Goal: Task Accomplishment & Management: Use online tool/utility

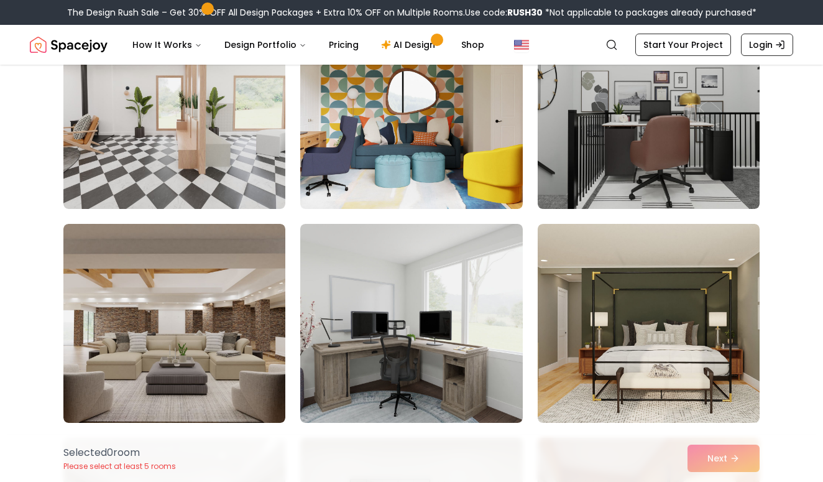
scroll to position [171, 0]
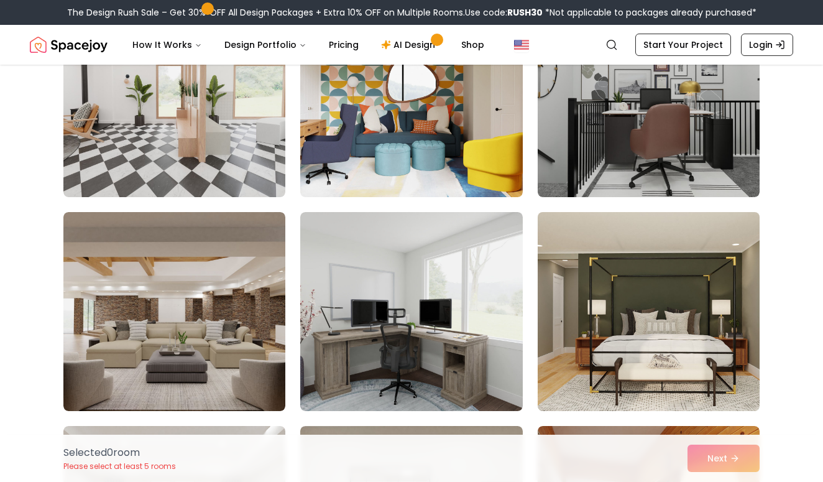
click at [652, 289] on img at bounding box center [648, 311] width 233 height 209
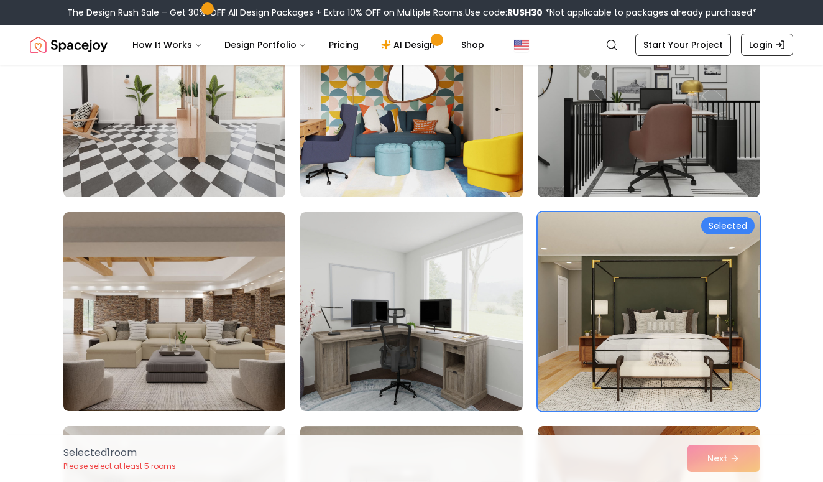
scroll to position [37, 0]
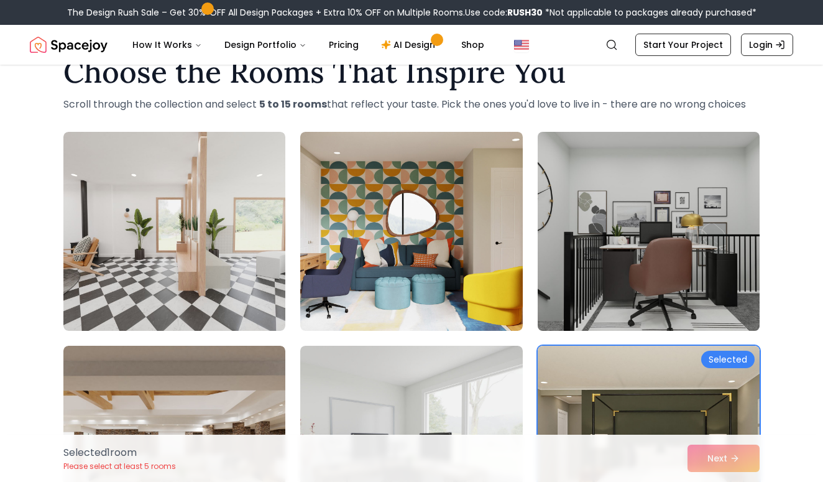
click at [641, 218] on img at bounding box center [648, 231] width 233 height 209
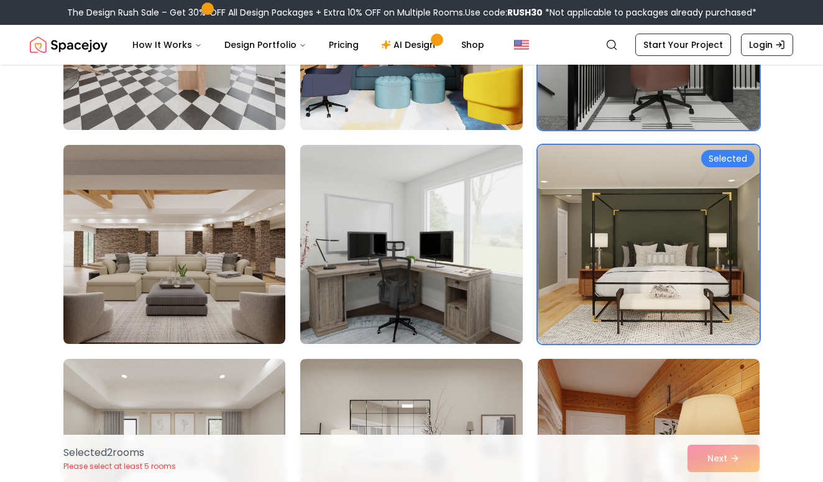
scroll to position [292, 0]
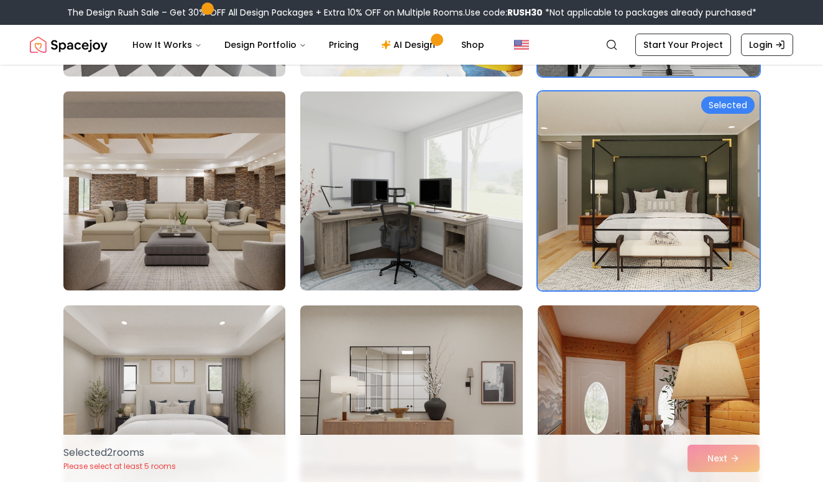
click at [240, 221] on img at bounding box center [174, 190] width 233 height 209
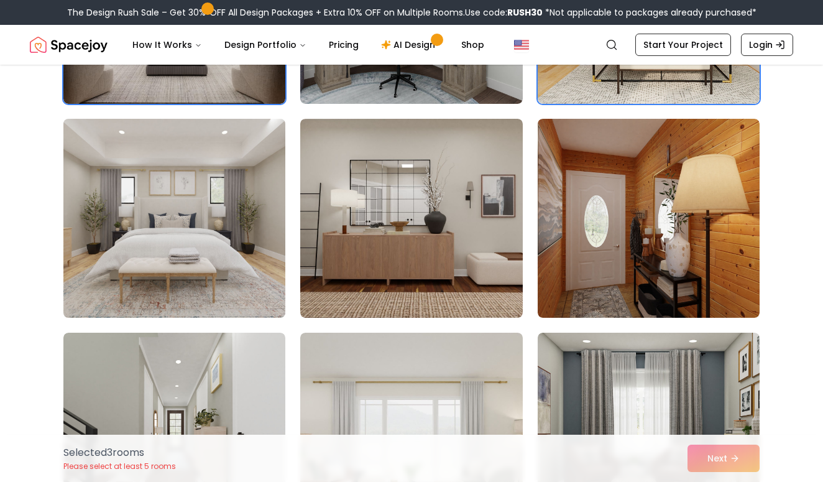
scroll to position [478, 0]
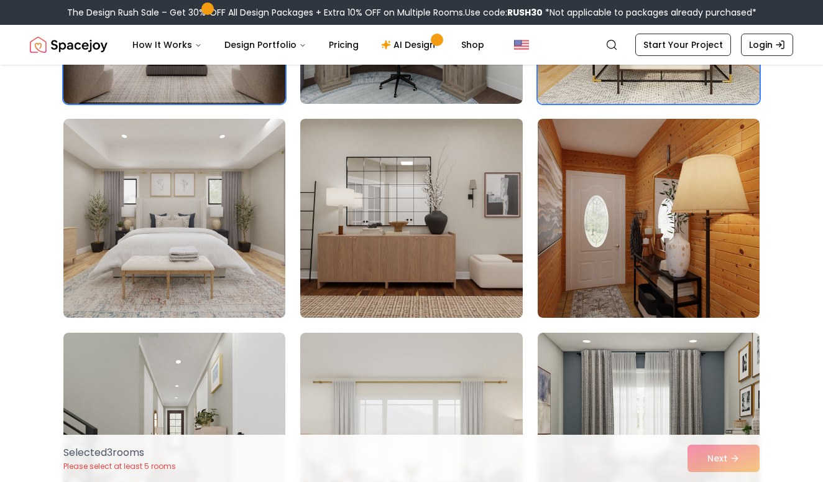
click at [396, 197] on img at bounding box center [411, 218] width 233 height 209
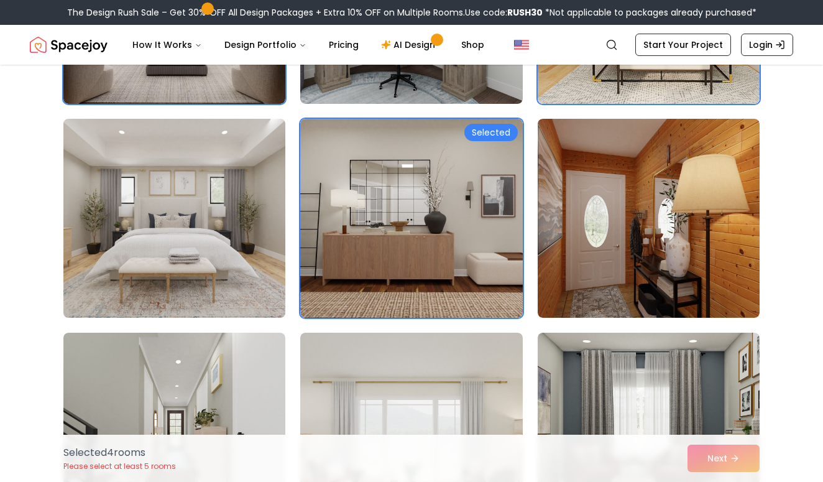
click at [216, 212] on img at bounding box center [174, 218] width 233 height 209
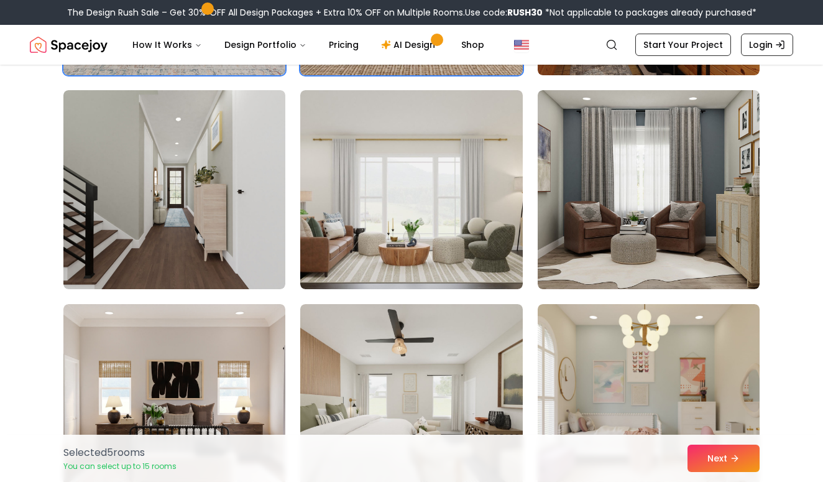
scroll to position [721, 0]
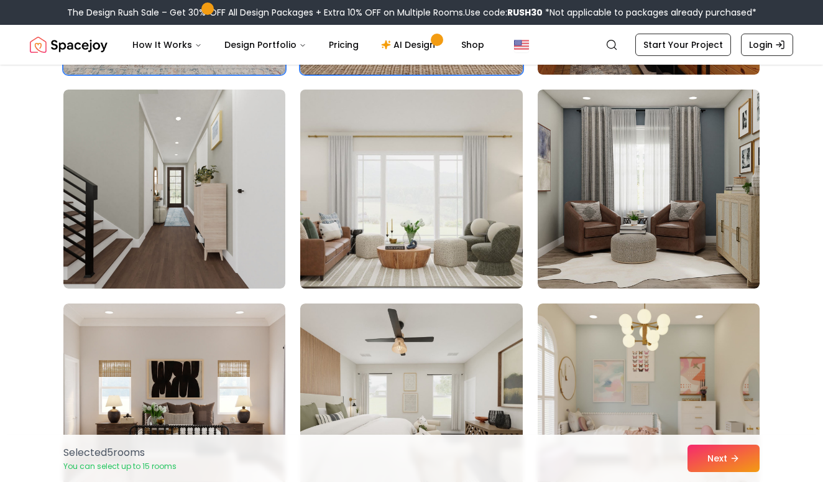
click at [361, 215] on img at bounding box center [411, 189] width 233 height 209
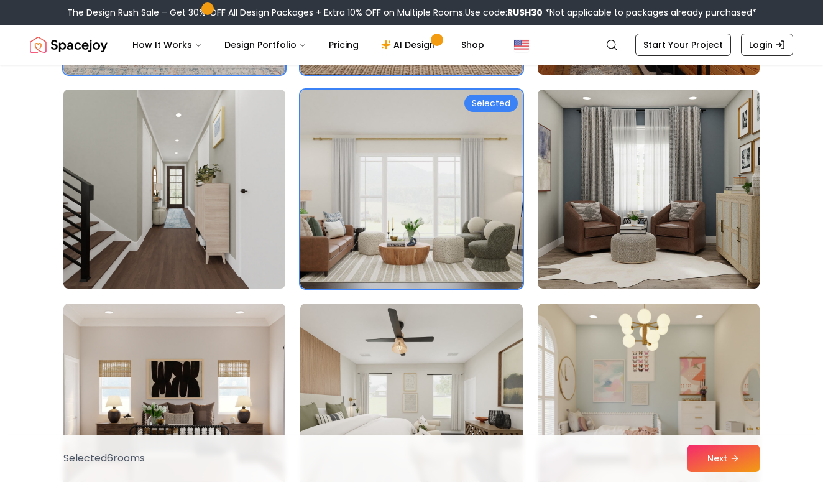
click at [197, 188] on img at bounding box center [174, 189] width 233 height 209
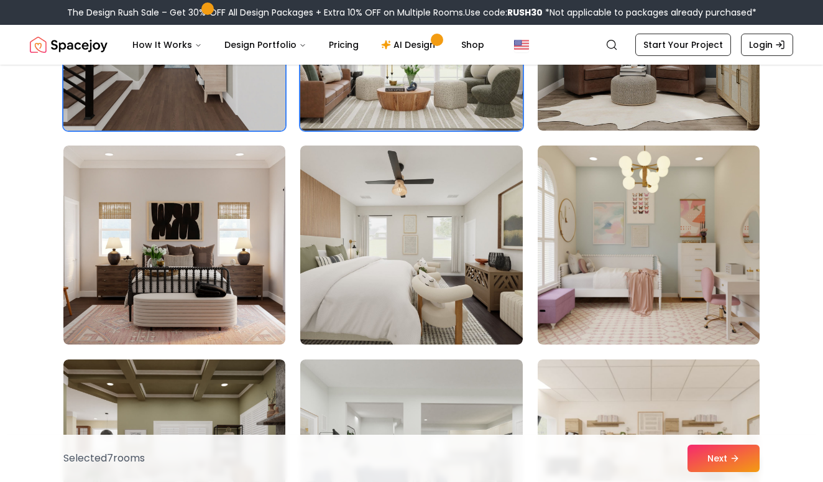
scroll to position [881, 0]
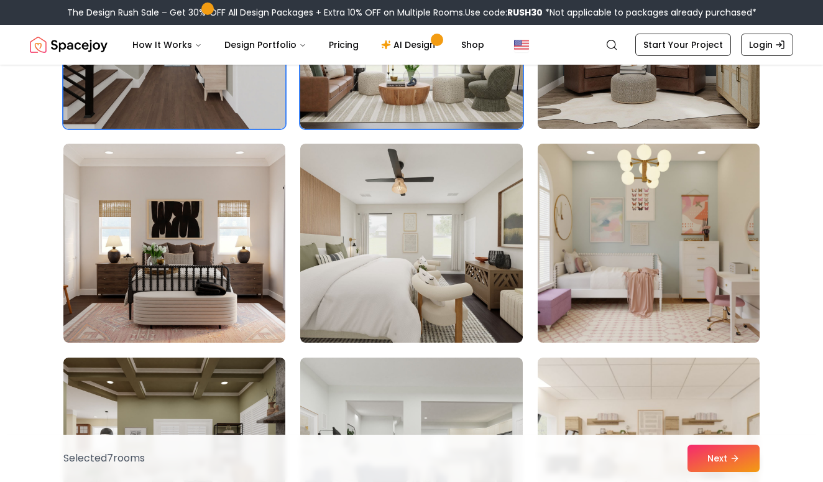
click at [639, 226] on img at bounding box center [648, 243] width 233 height 209
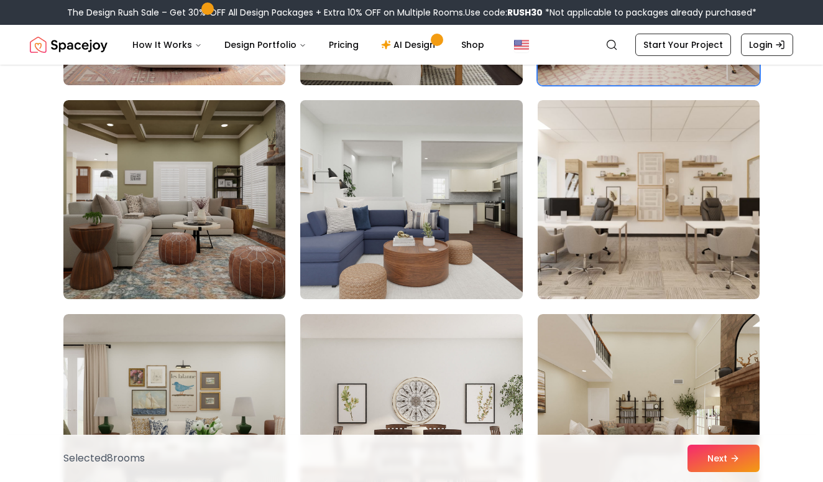
scroll to position [1139, 0]
click at [425, 207] on img at bounding box center [411, 199] width 233 height 209
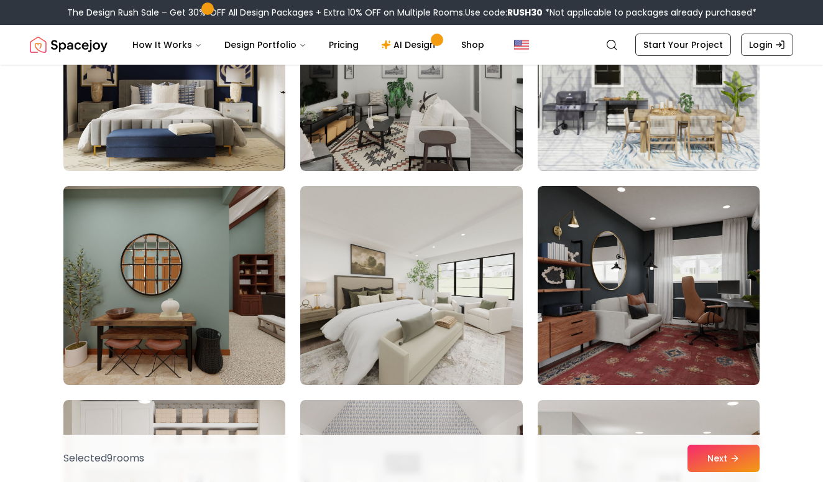
scroll to position [1699, 0]
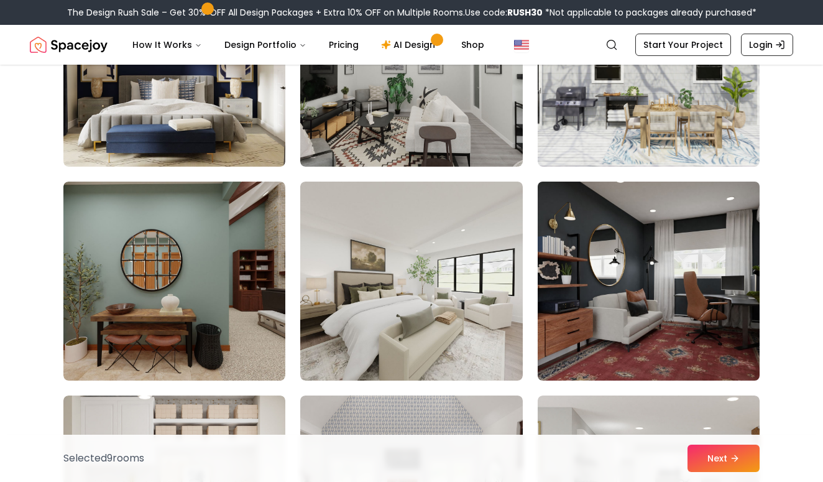
click at [596, 250] on img at bounding box center [648, 281] width 233 height 209
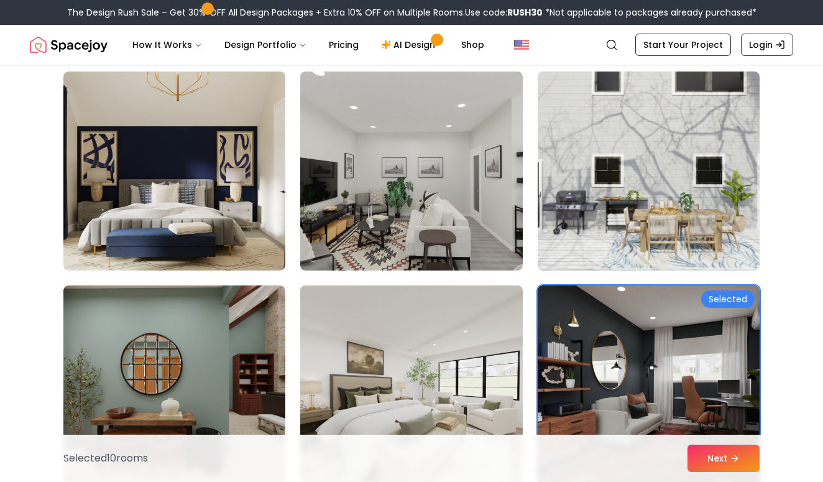
scroll to position [1588, 0]
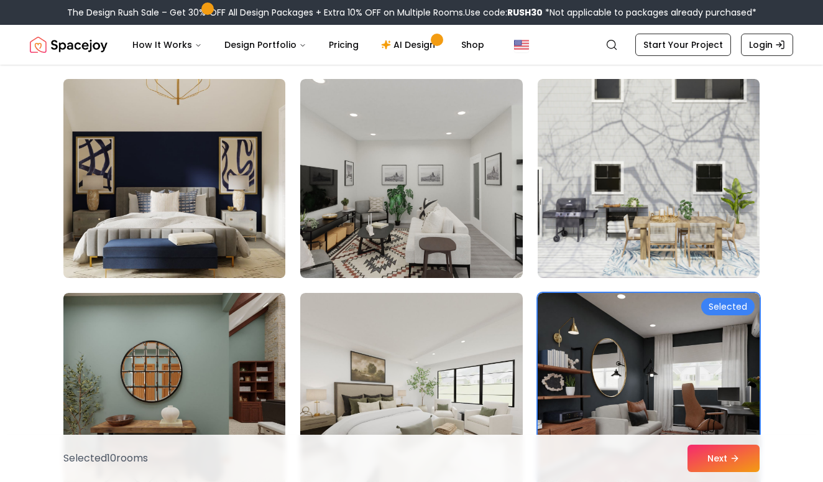
click at [161, 197] on img at bounding box center [174, 178] width 233 height 209
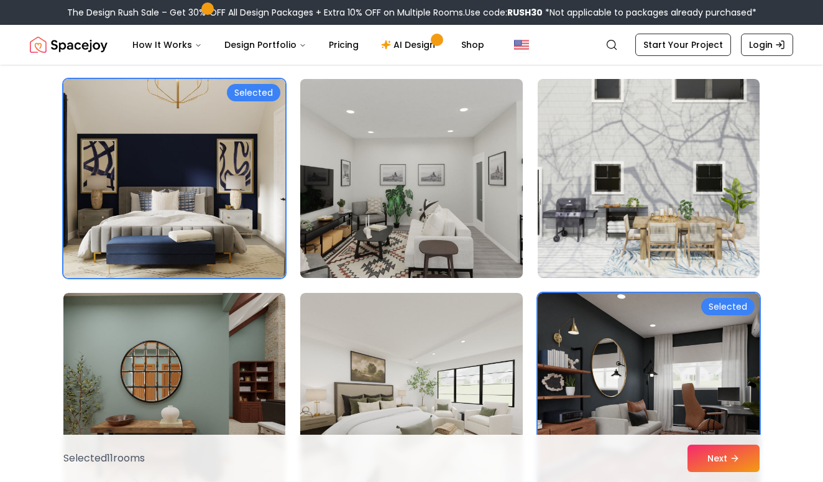
click at [374, 213] on img at bounding box center [411, 178] width 233 height 209
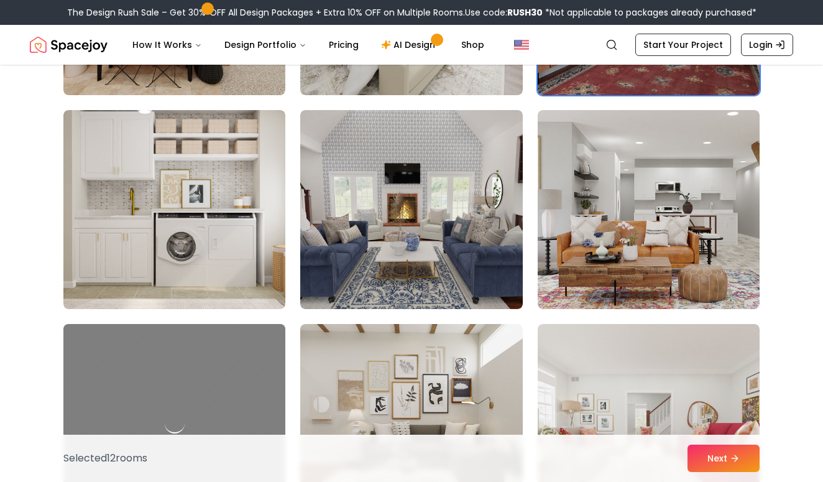
scroll to position [2000, 0]
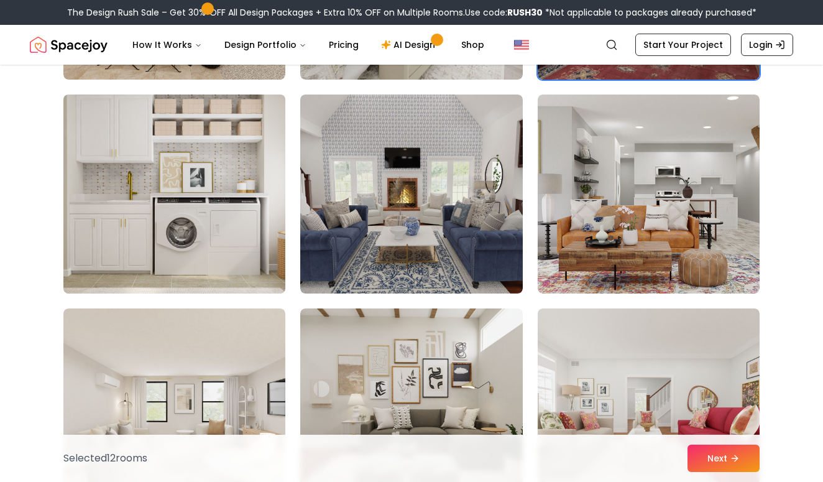
click at [213, 187] on img at bounding box center [174, 194] width 233 height 209
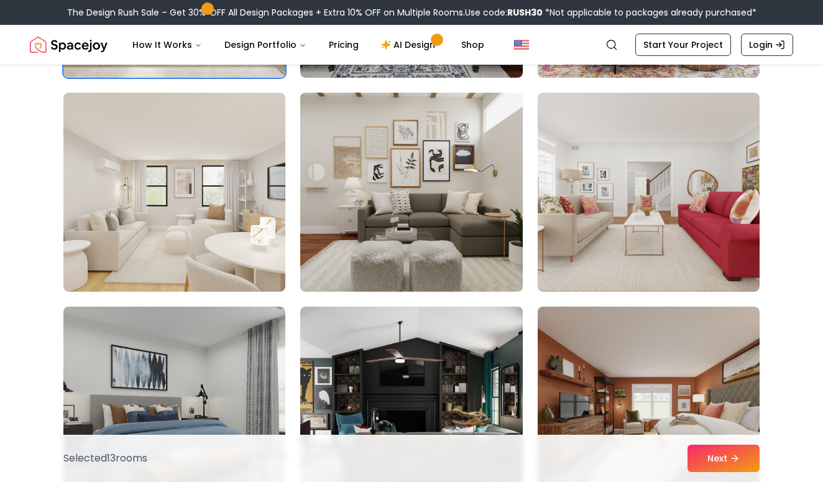
scroll to position [2227, 0]
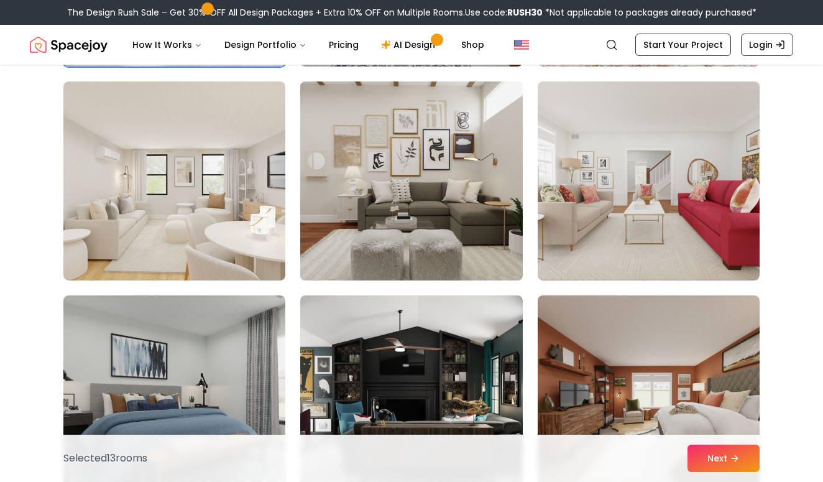
click at [431, 216] on img at bounding box center [411, 180] width 233 height 209
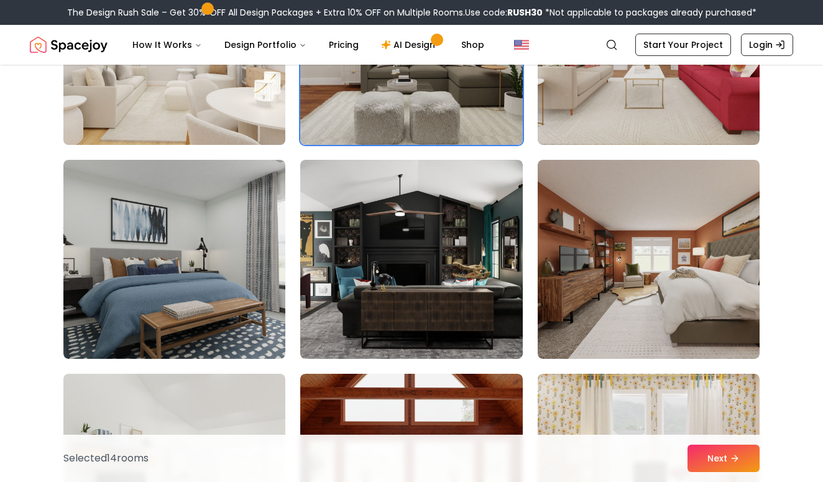
scroll to position [2409, 0]
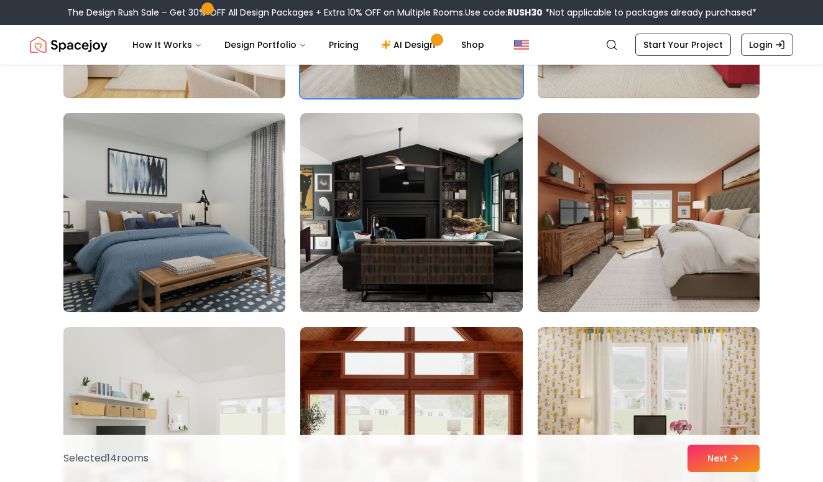
click at [211, 229] on img at bounding box center [174, 212] width 233 height 209
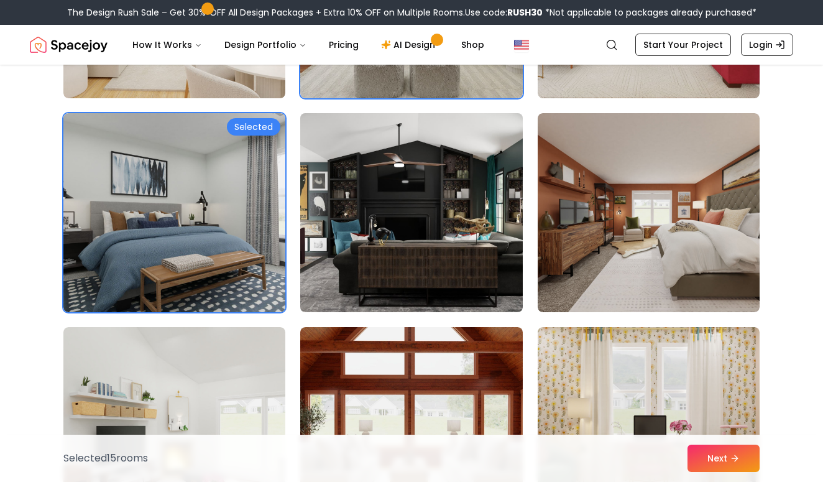
click at [409, 227] on img at bounding box center [411, 212] width 233 height 209
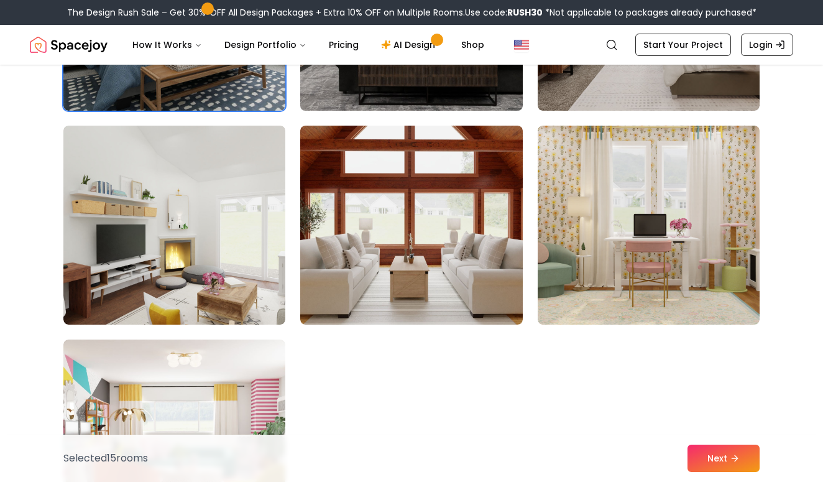
scroll to position [2615, 0]
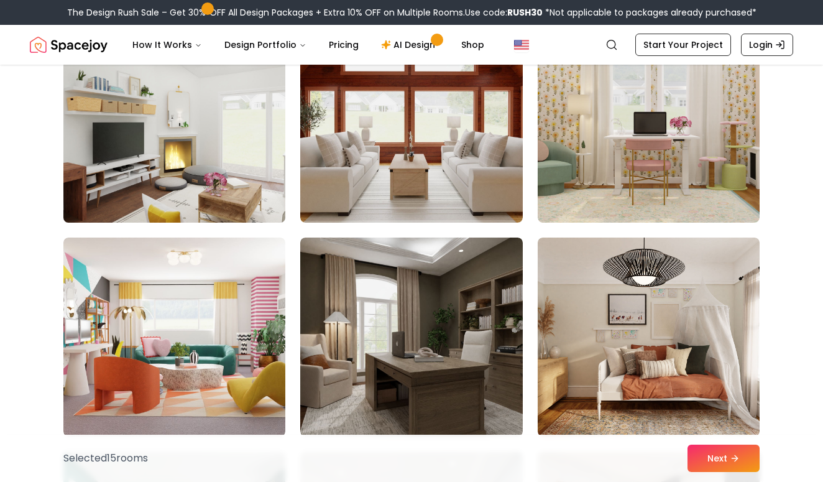
click at [251, 159] on img at bounding box center [174, 123] width 233 height 209
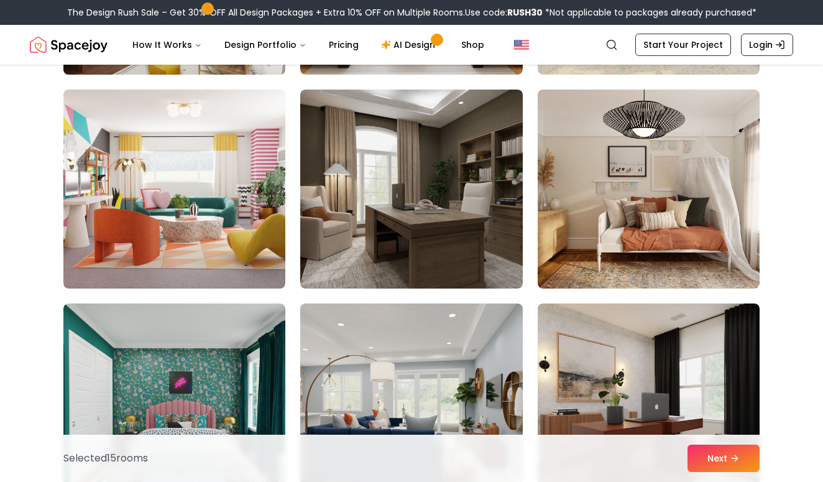
scroll to position [2893, 0]
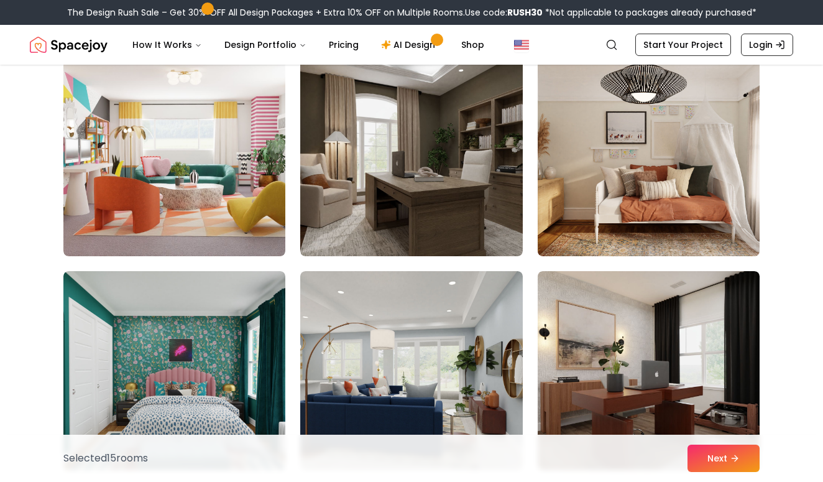
click at [618, 161] on img at bounding box center [648, 156] width 233 height 209
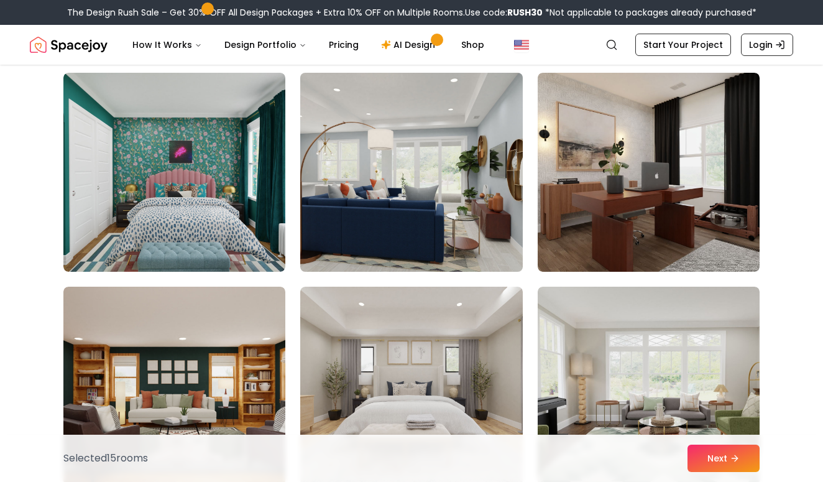
click at [409, 141] on img at bounding box center [411, 172] width 233 height 209
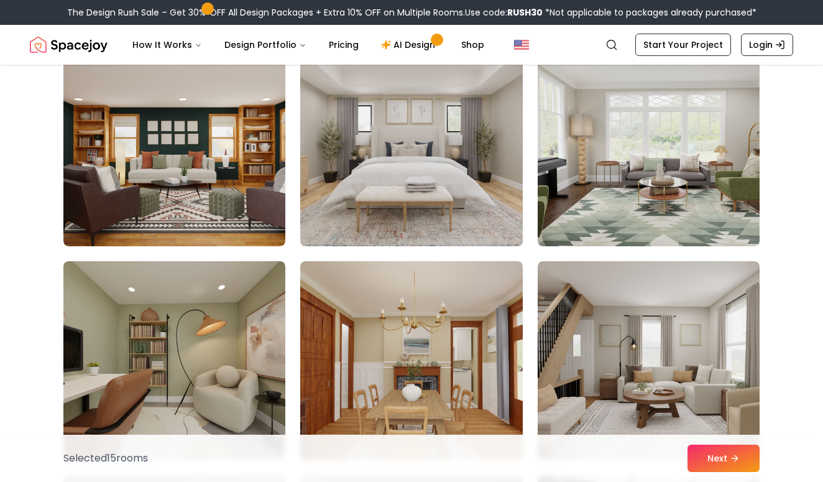
scroll to position [3332, 0]
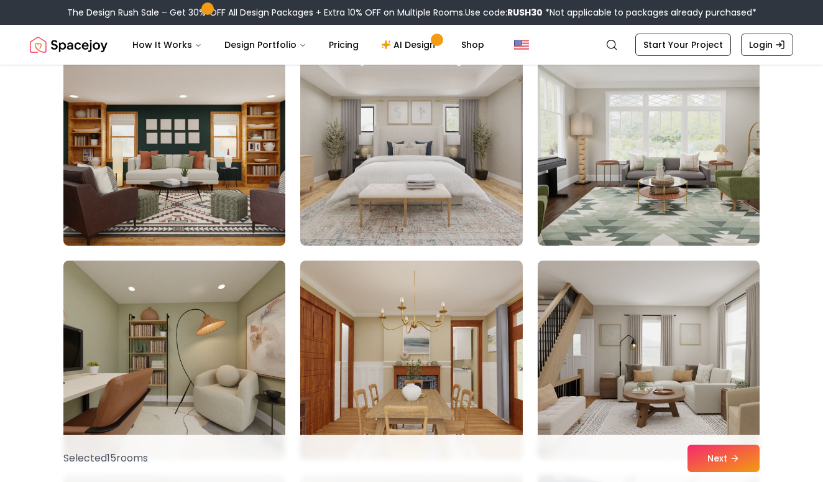
click at [225, 178] on img at bounding box center [174, 146] width 233 height 209
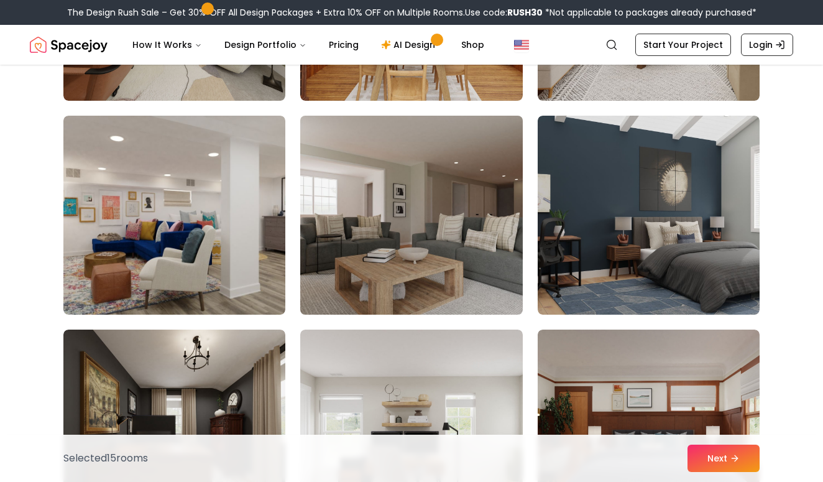
scroll to position [3732, 0]
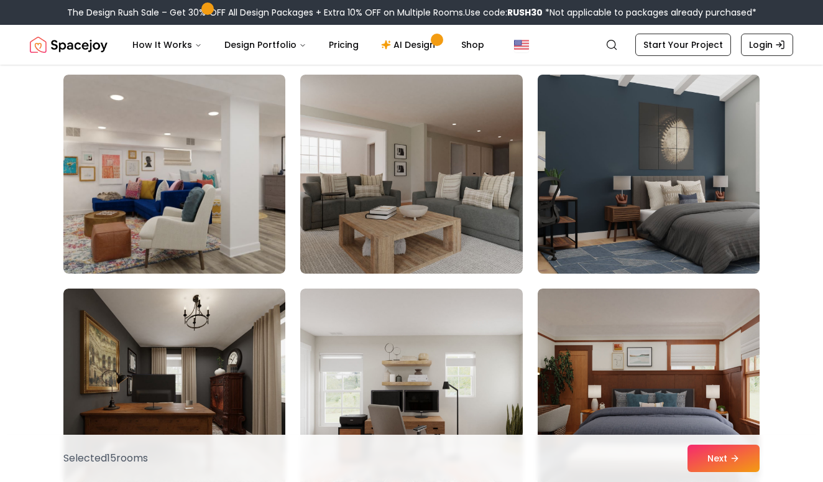
click at [674, 170] on img at bounding box center [648, 174] width 233 height 209
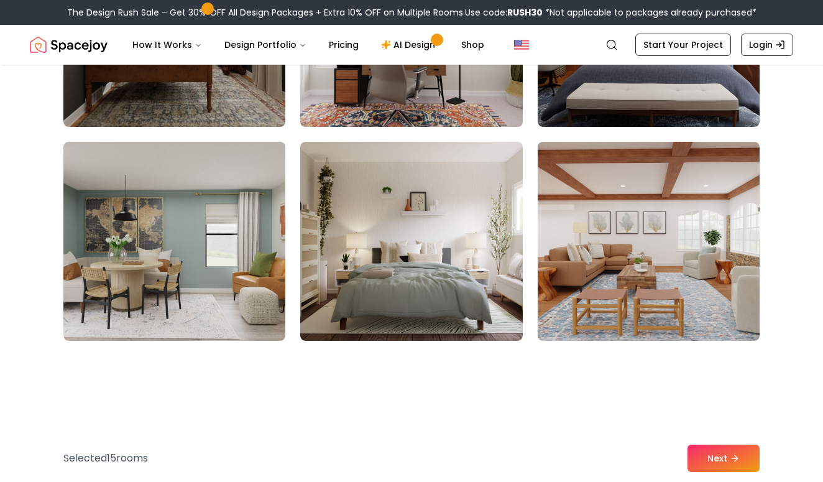
scroll to position [4107, 0]
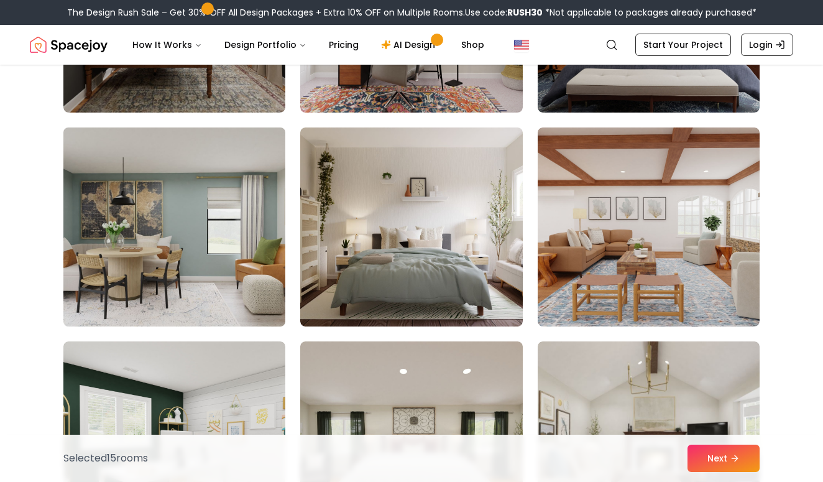
click at [226, 233] on img at bounding box center [174, 227] width 233 height 209
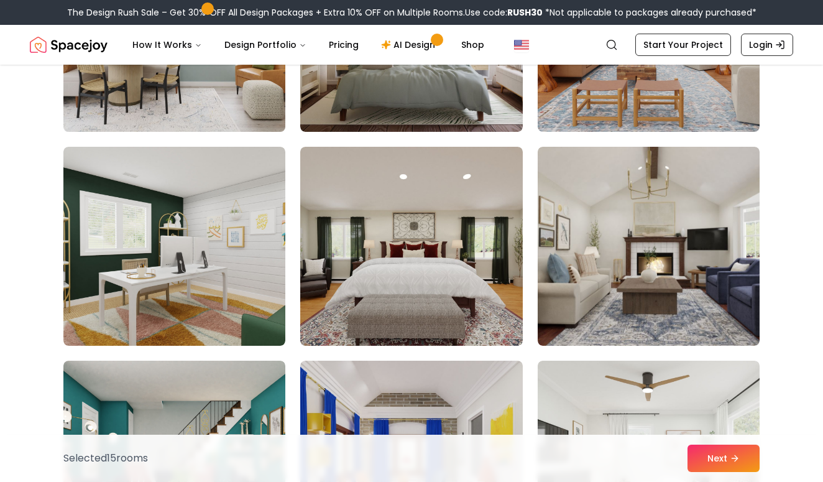
scroll to position [4311, 0]
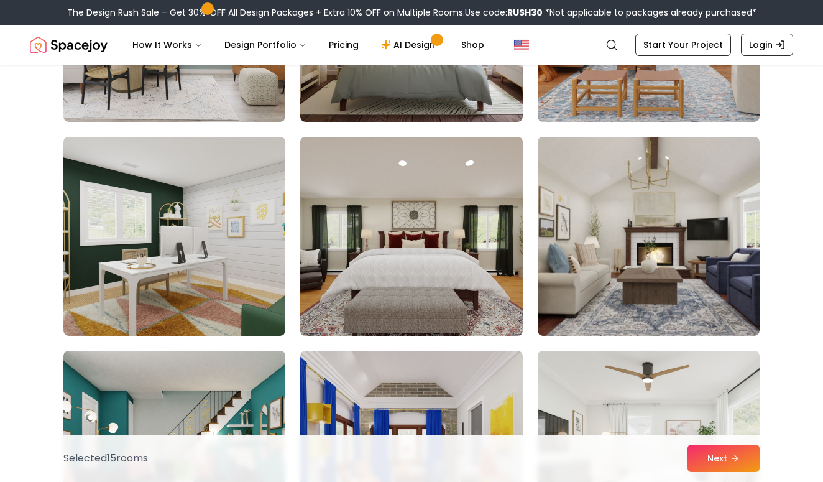
click at [450, 262] on img at bounding box center [411, 236] width 233 height 209
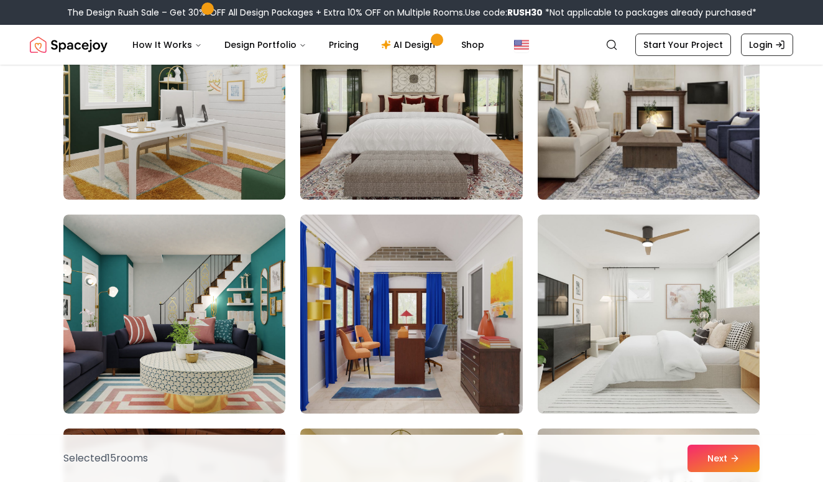
scroll to position [4479, 0]
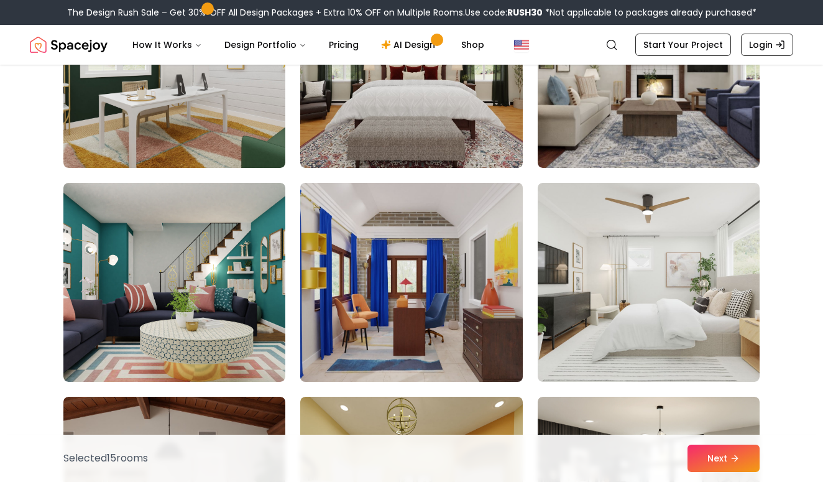
click at [478, 303] on img at bounding box center [411, 282] width 233 height 209
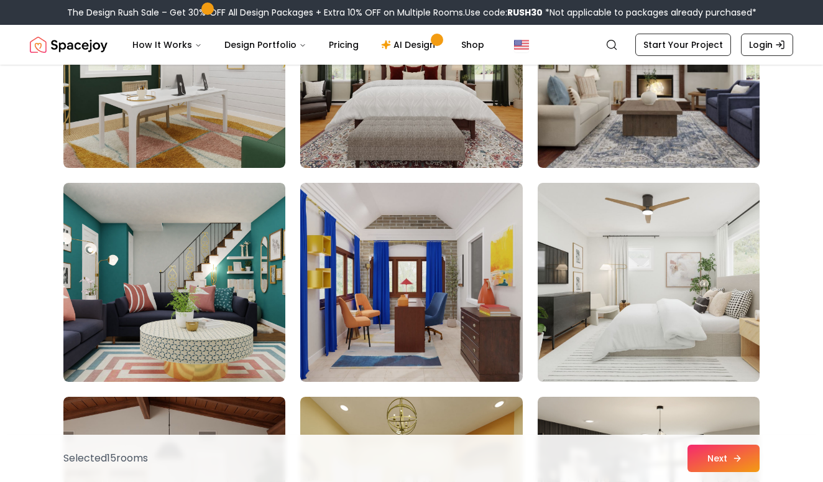
click at [722, 462] on button "Next" at bounding box center [724, 458] width 72 height 27
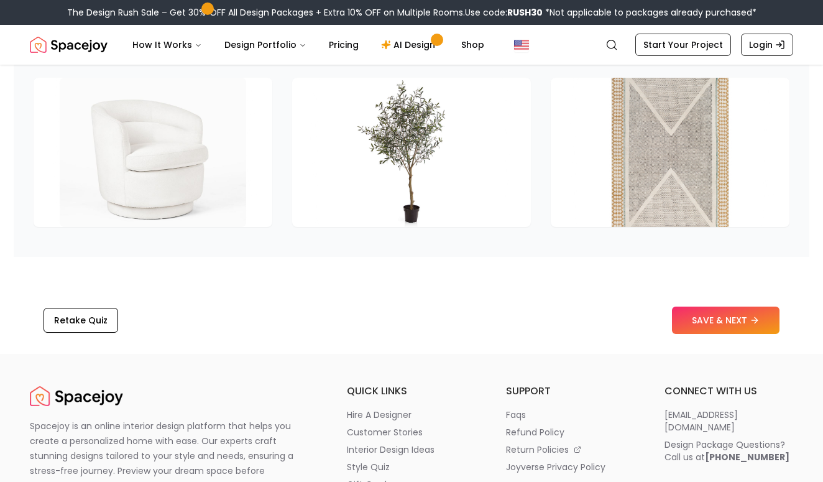
scroll to position [1871, 0]
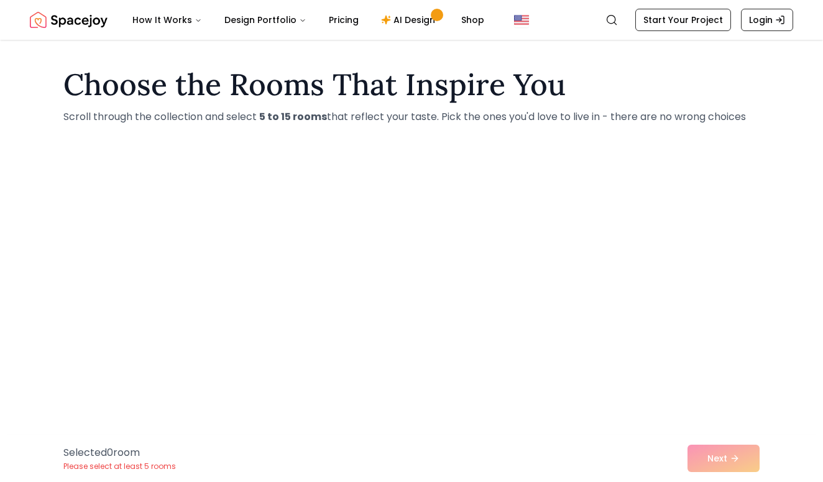
scroll to position [1440, 0]
